Goal: Task Accomplishment & Management: Manage account settings

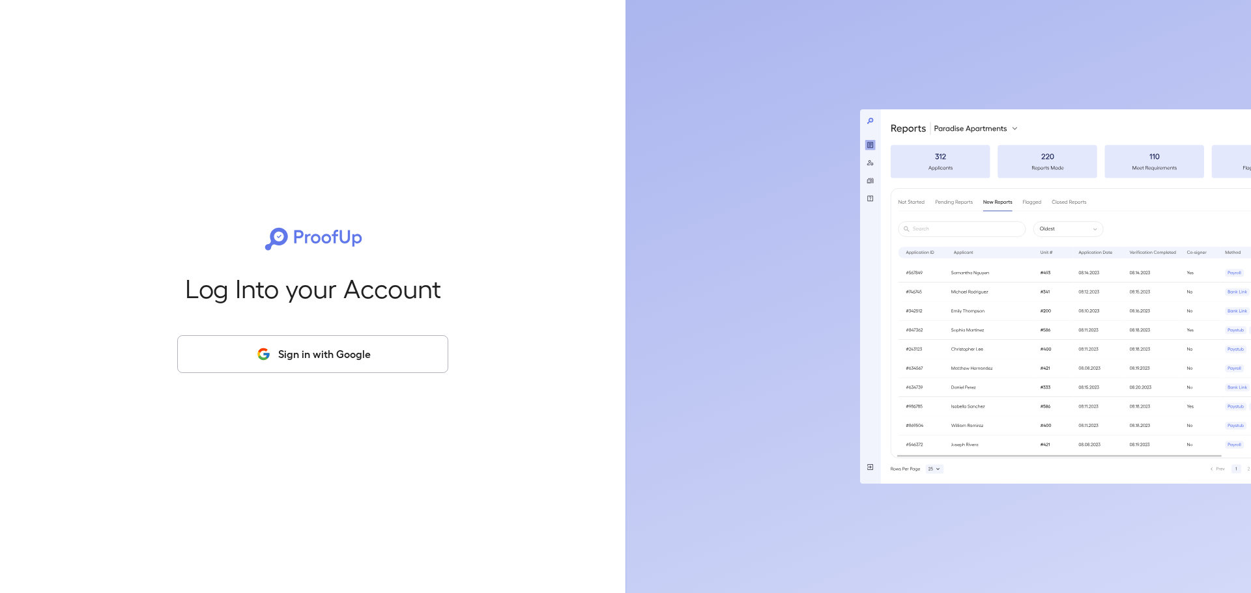
click at [307, 360] on button "Sign in with Google" at bounding box center [312, 354] width 271 height 38
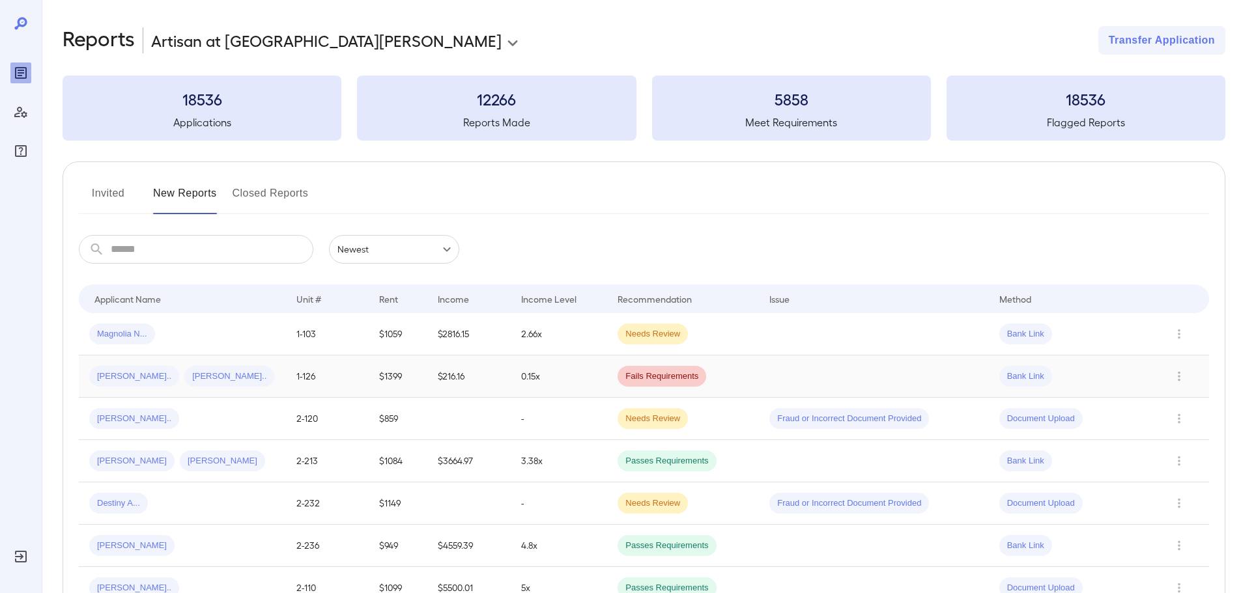
scroll to position [65, 0]
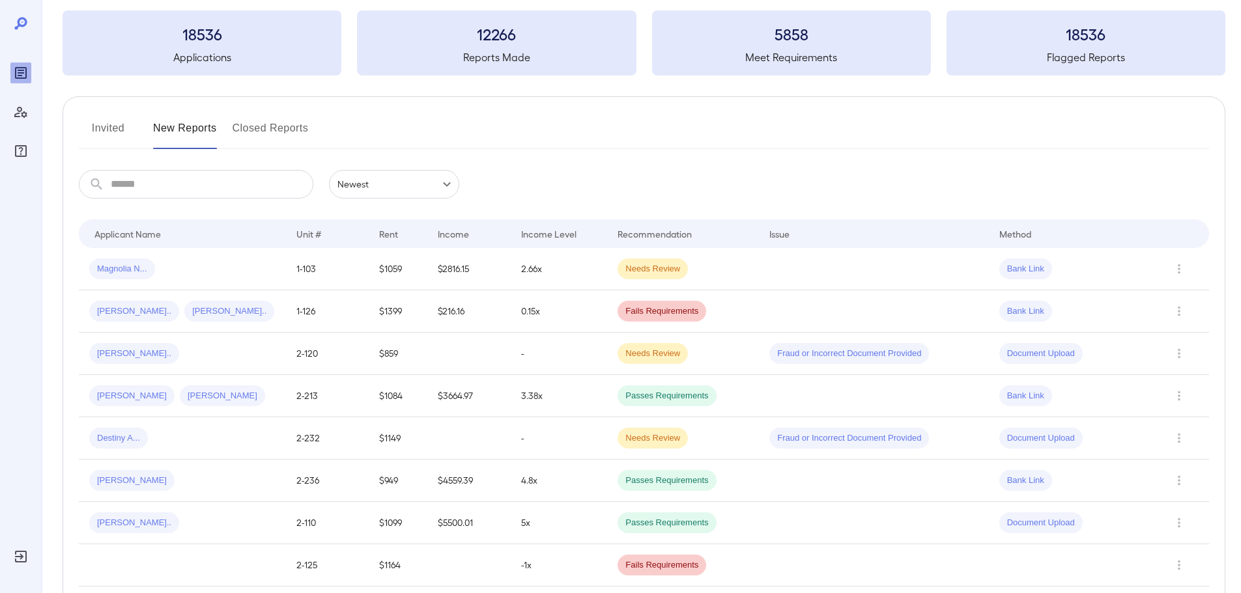
click at [113, 132] on button "Invited" at bounding box center [108, 133] width 59 height 31
